Goal: Information Seeking & Learning: Learn about a topic

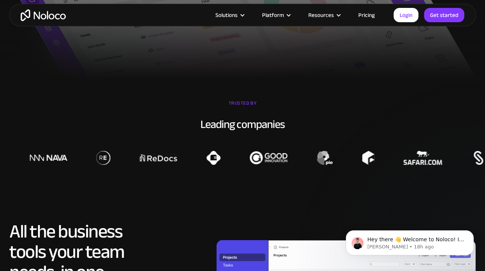
scroll to position [459, 0]
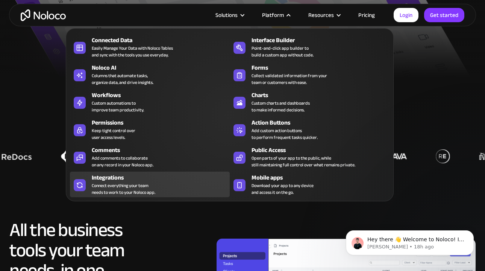
click at [125, 187] on div "Connect everything your team needs to work to your Noloco app." at bounding box center [124, 189] width 64 height 14
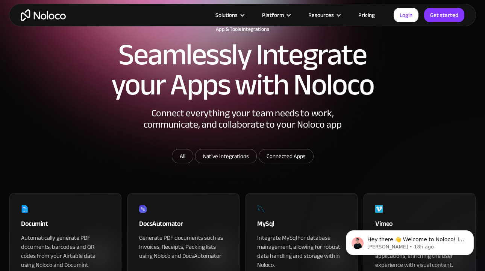
scroll to position [39, 0]
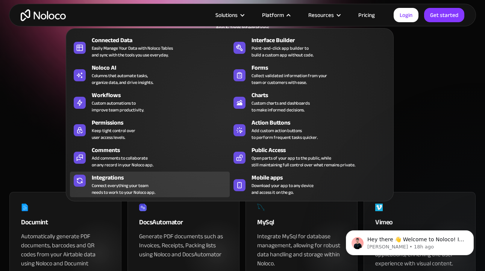
click at [121, 183] on div "Connect everything your team needs to work to your Noloco app." at bounding box center [124, 189] width 64 height 14
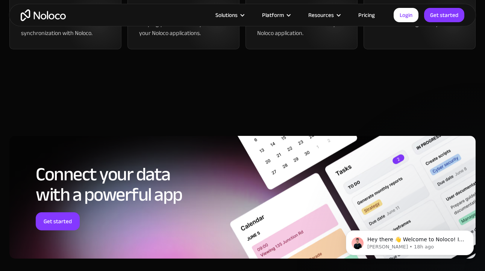
scroll to position [1107, 0]
